Goal: Task Accomplishment & Management: Manage account settings

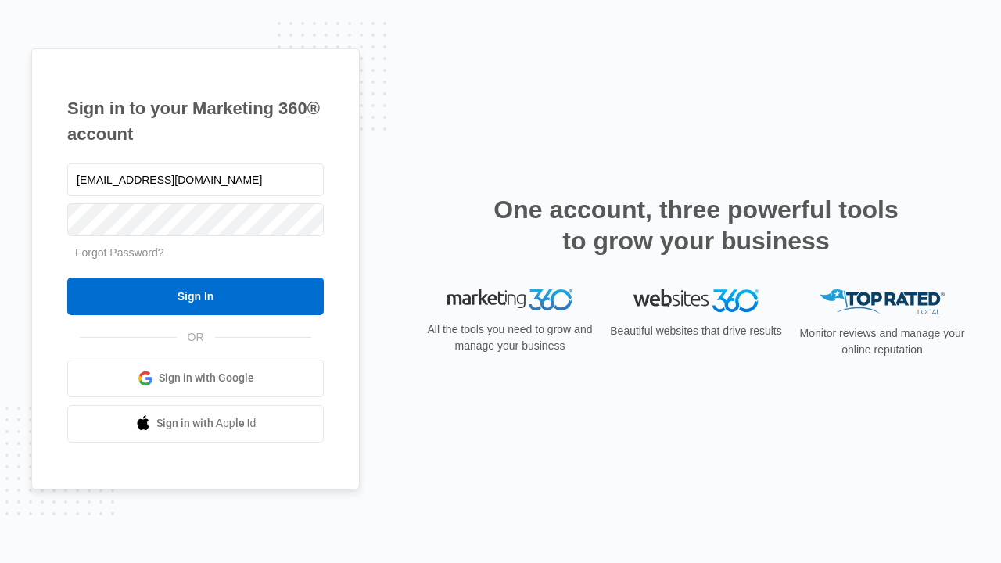
type input "[EMAIL_ADDRESS][DOMAIN_NAME]"
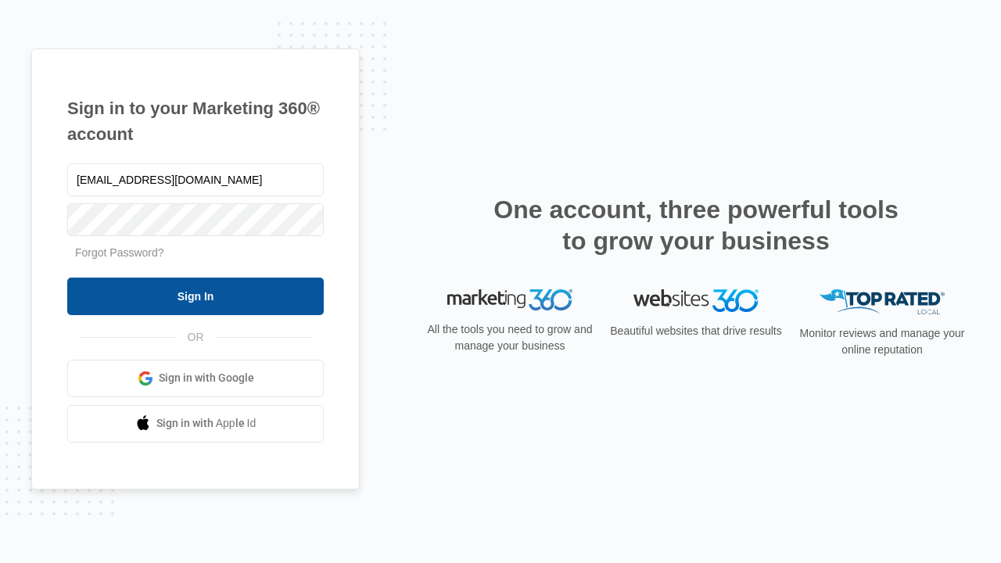
click at [195, 296] on input "Sign In" at bounding box center [195, 297] width 256 height 38
